Goal: Find specific page/section: Find specific page/section

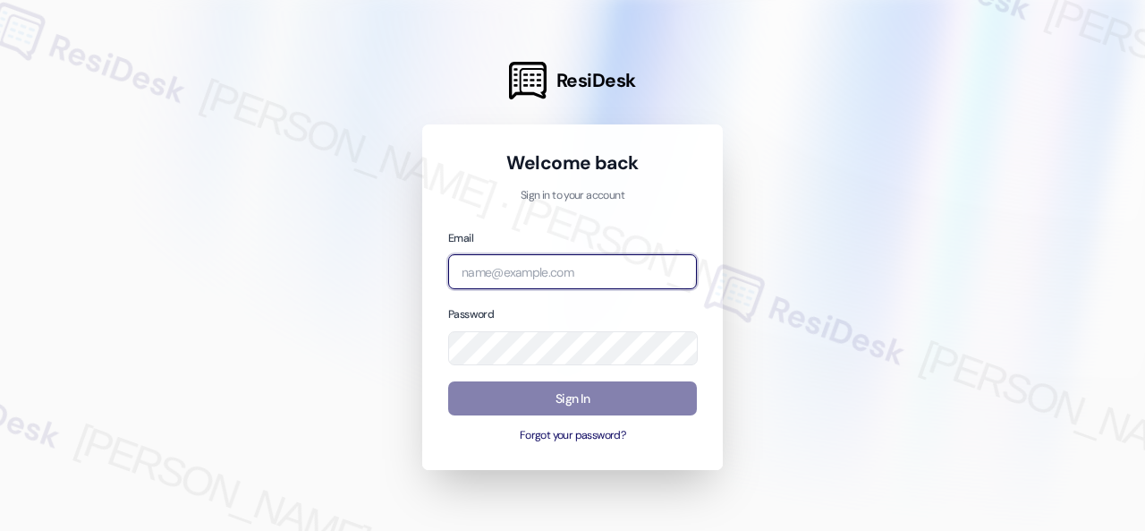
click at [540, 276] on input "email" at bounding box center [572, 271] width 249 height 35
paste input "automated-surveys-birchstone_residential-resen.fifteen@birchstone_[DOMAIN_NAME]"
type input "automated-surveys-birchstone_residential-resen.fifteen@birchstone_[DOMAIN_NAME]"
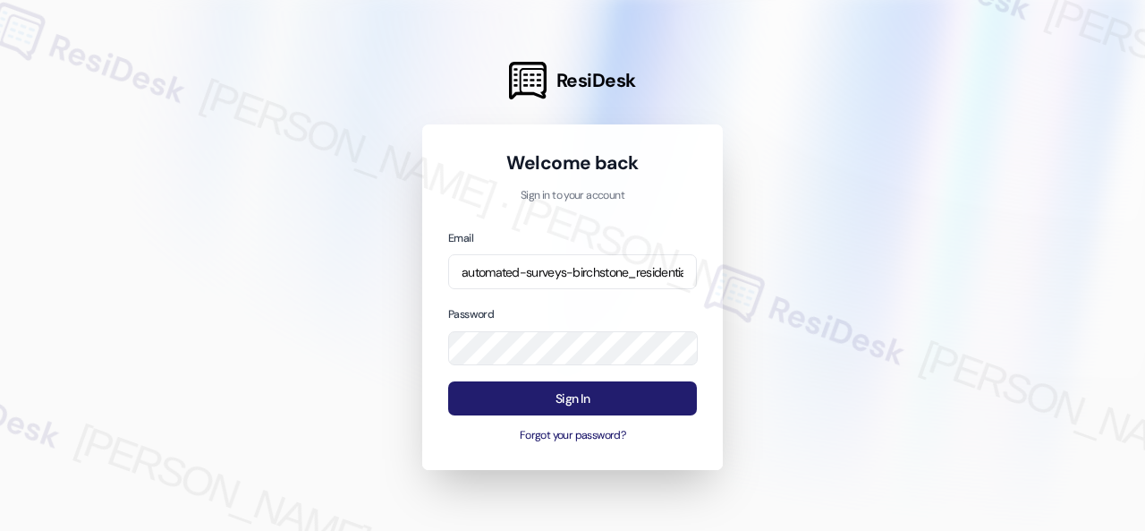
click at [563, 400] on button "Sign In" at bounding box center [572, 398] width 249 height 35
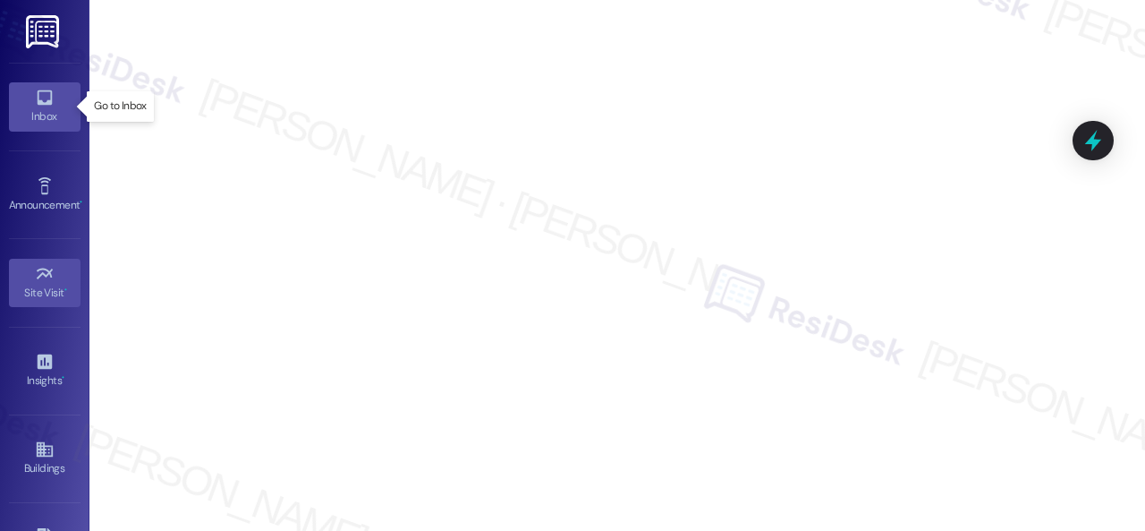
click at [38, 105] on icon at bounding box center [45, 98] width 20 height 20
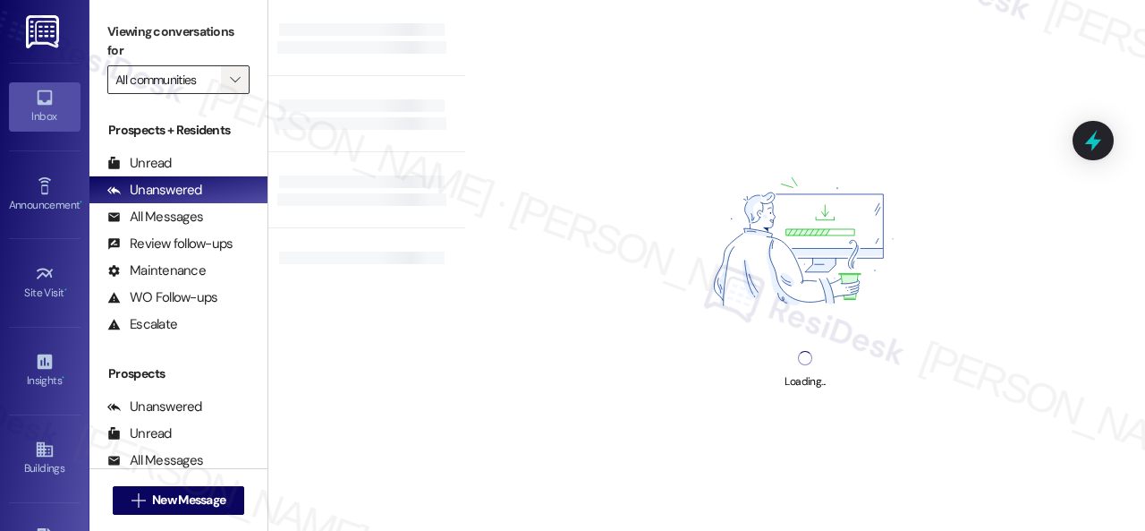
click at [236, 80] on icon "" at bounding box center [235, 79] width 10 height 14
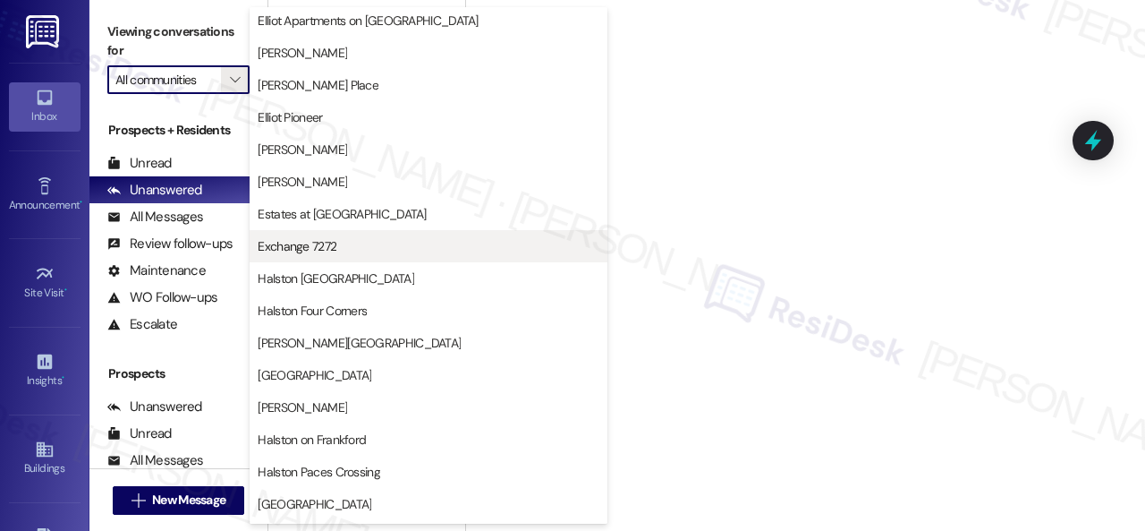
scroll to position [447, 0]
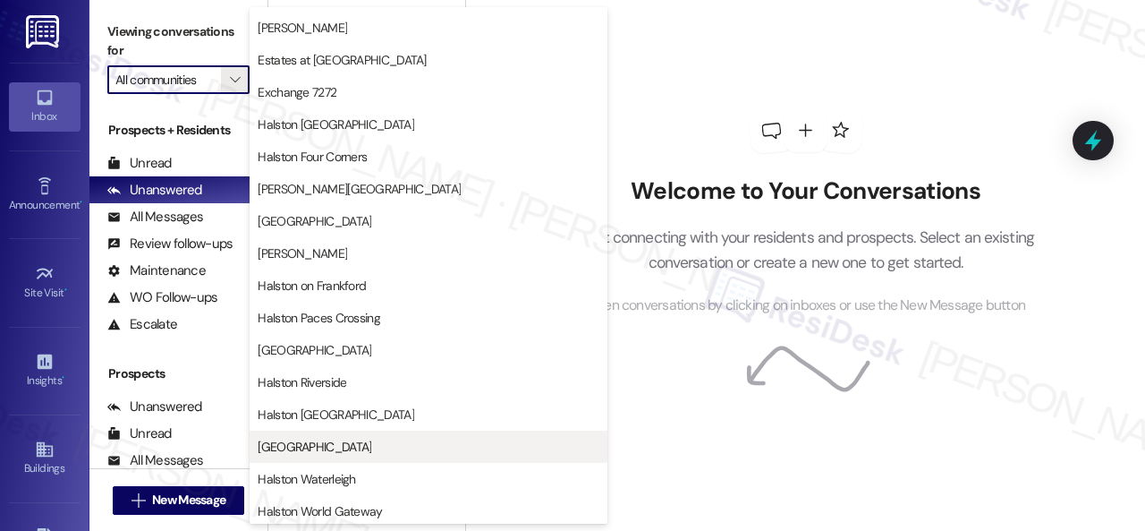
click at [345, 438] on span "[GEOGRAPHIC_DATA]" at bounding box center [315, 447] width 114 height 18
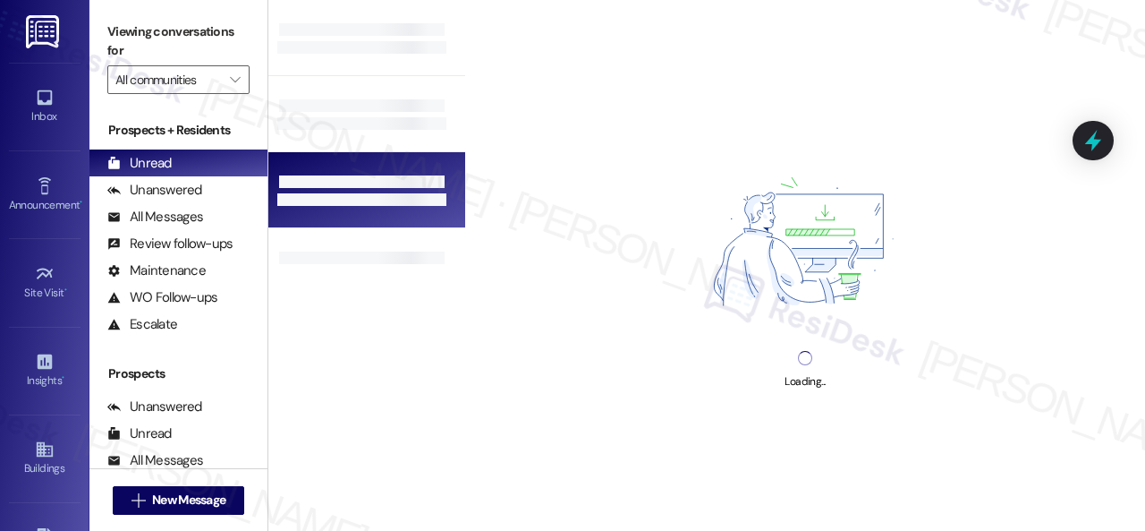
type input "[GEOGRAPHIC_DATA]"
